Goal: Information Seeking & Learning: Find specific fact

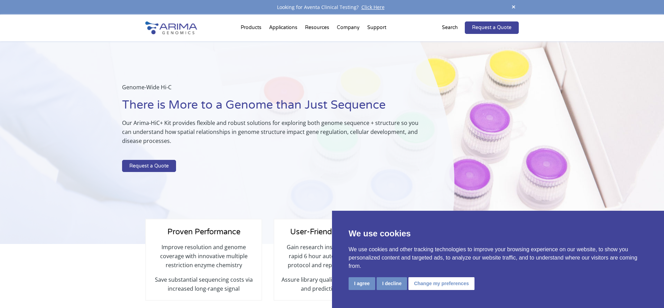
click at [515, 6] on span at bounding box center [514, 7] width 10 height 9
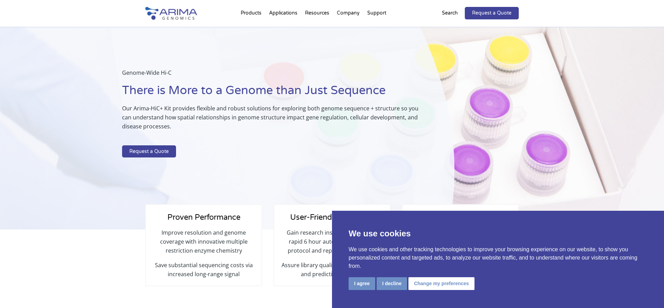
click at [443, 11] on p "Search" at bounding box center [450, 13] width 16 height 9
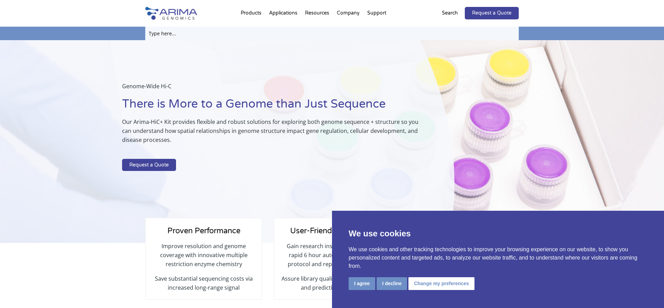
click at [156, 34] on input "text" at bounding box center [332, 33] width 374 height 13
paste input "Arima-HiC QC Worksheet"
type input "Arima-HiC QC Worksheet"
click input "Search" at bounding box center [0, 0] width 0 height 0
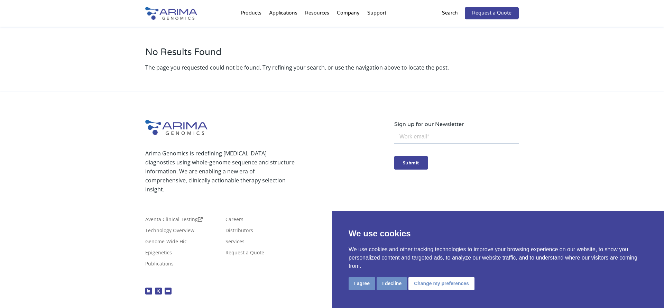
scroll to position [14, 0]
